Goal: Obtain resource: Download file/media

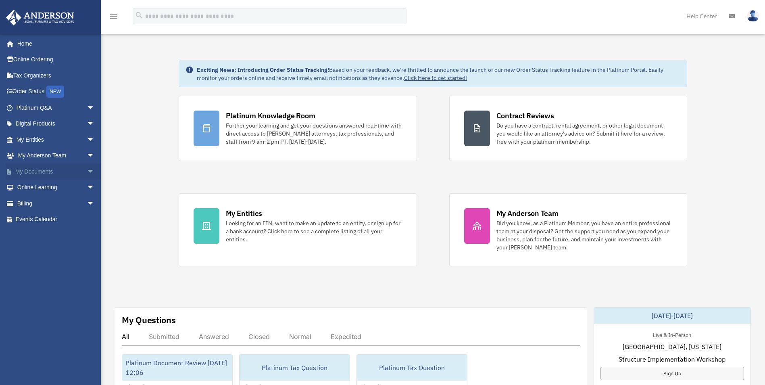
click at [75, 171] on link "My Documents arrow_drop_down" at bounding box center [56, 171] width 101 height 16
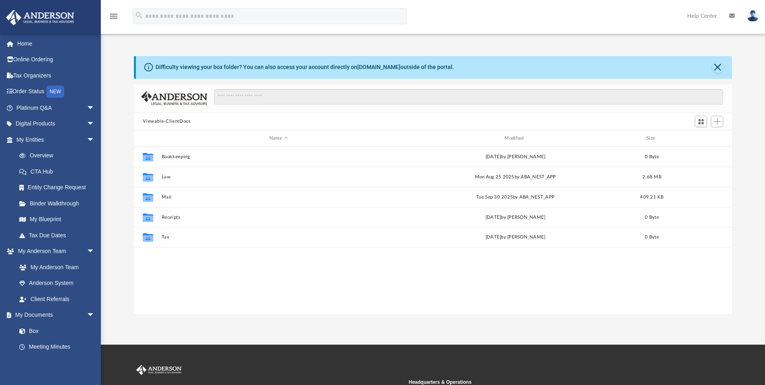
scroll to position [177, 592]
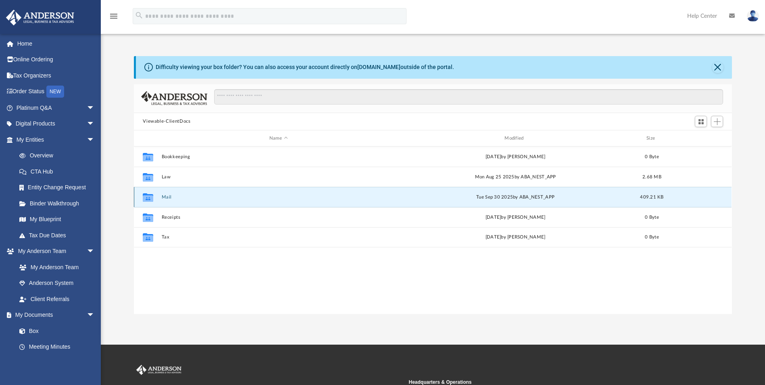
click at [175, 199] on button "Mail" at bounding box center [278, 196] width 233 height 5
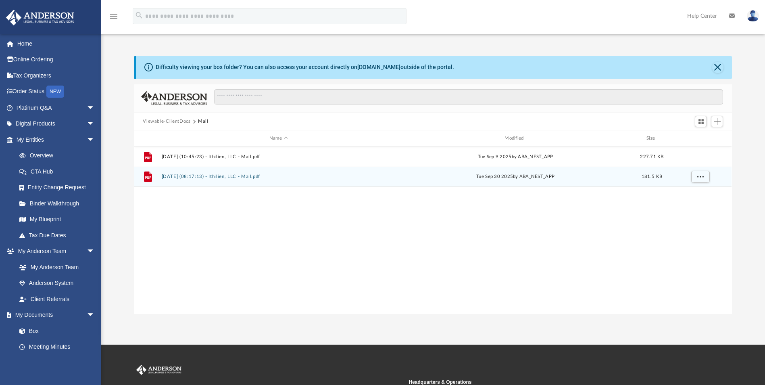
click at [199, 176] on button "2025.09.30 (08:17:13) - Ithilien, LLC - Mail.pdf" at bounding box center [278, 176] width 233 height 5
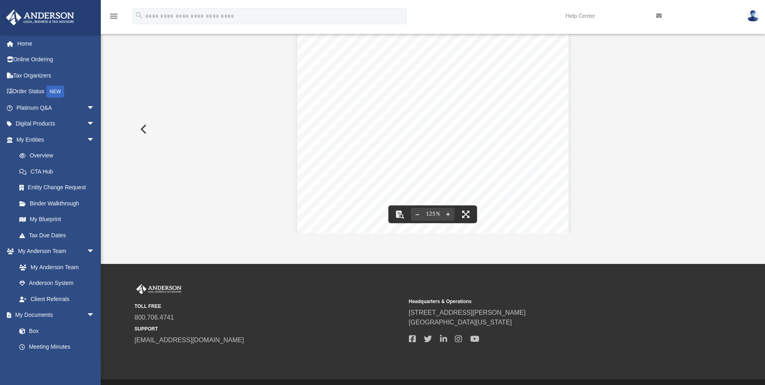
scroll to position [0, 0]
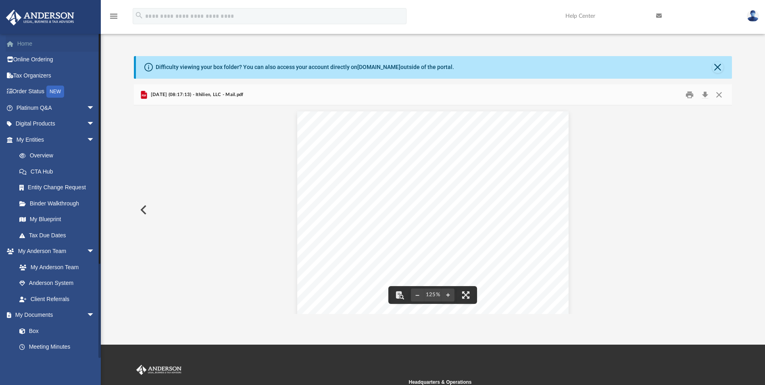
click at [28, 49] on link "Home" at bounding box center [56, 43] width 101 height 16
